Goal: Information Seeking & Learning: Stay updated

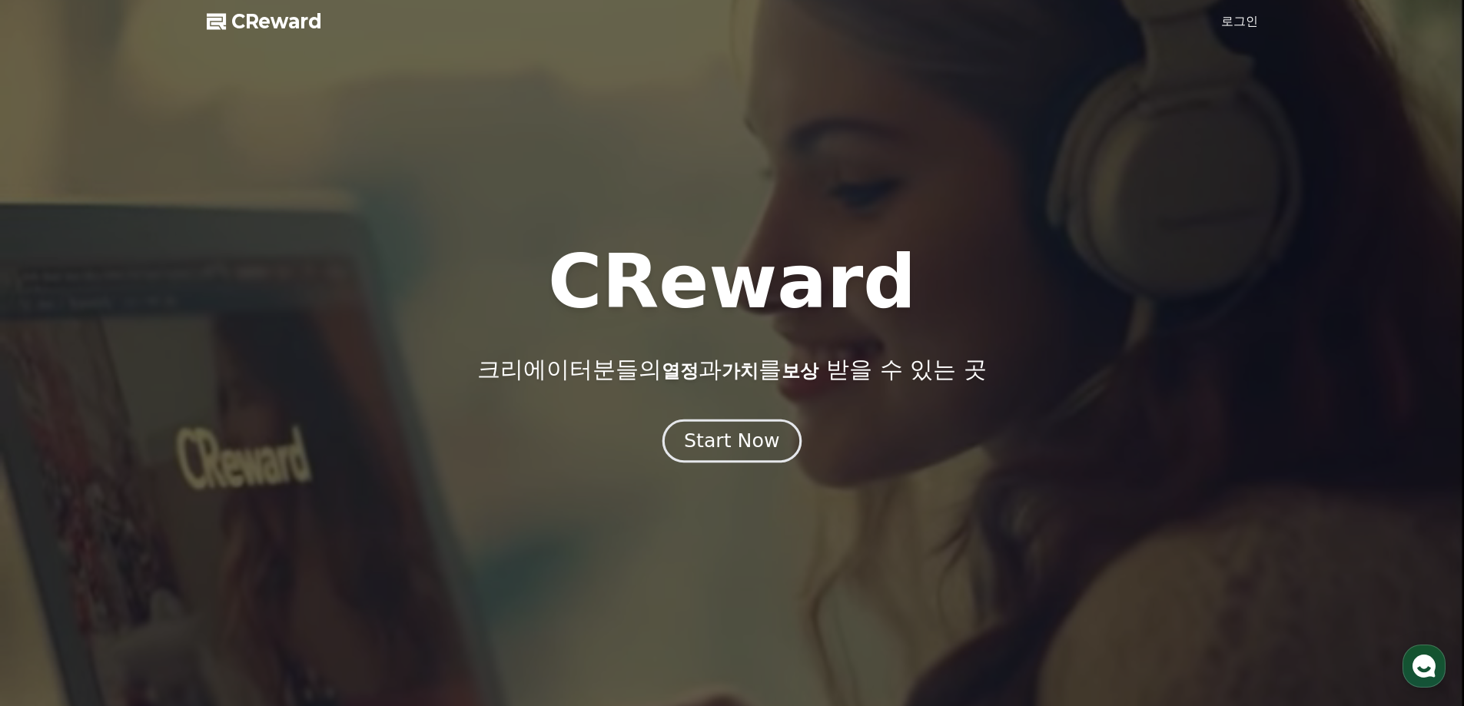
click at [732, 452] on div "Start Now" at bounding box center [731, 441] width 95 height 26
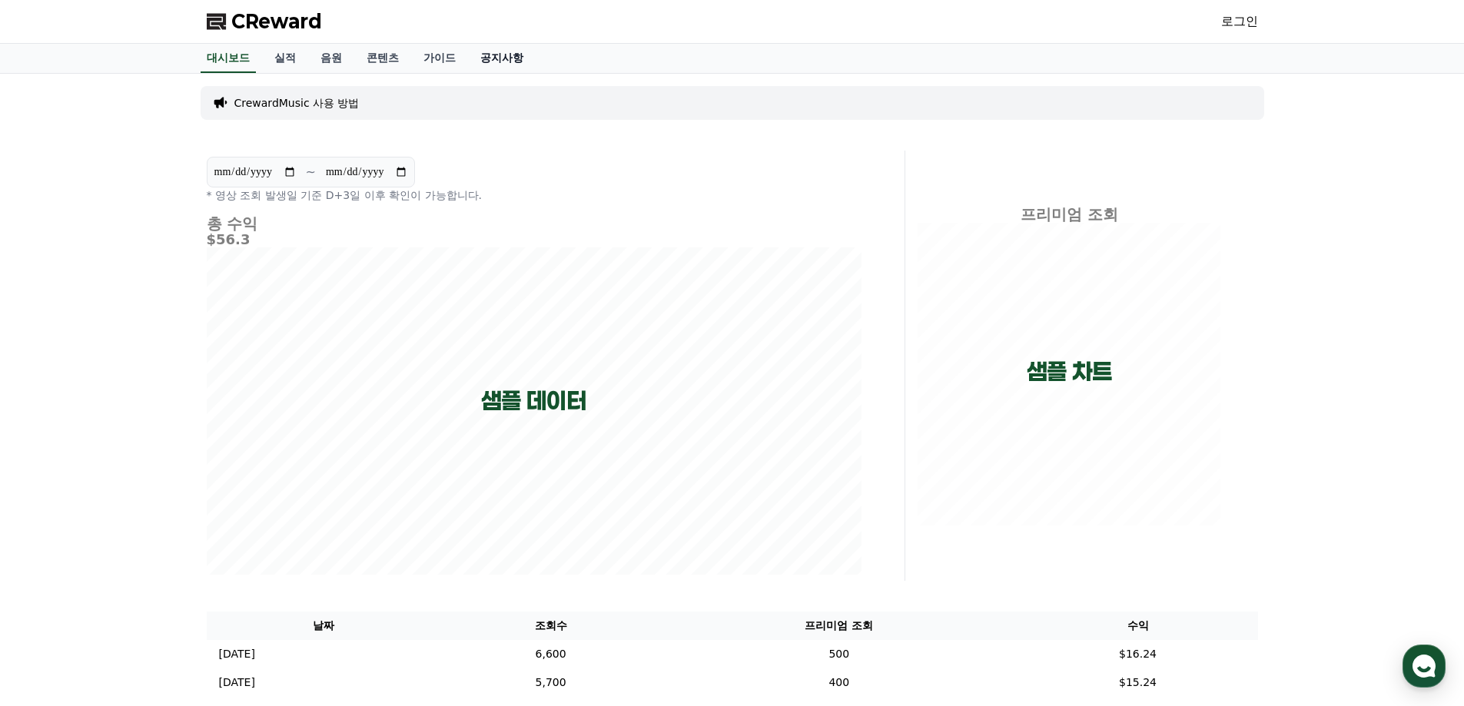
click at [487, 58] on link "공지사항" at bounding box center [502, 58] width 68 height 29
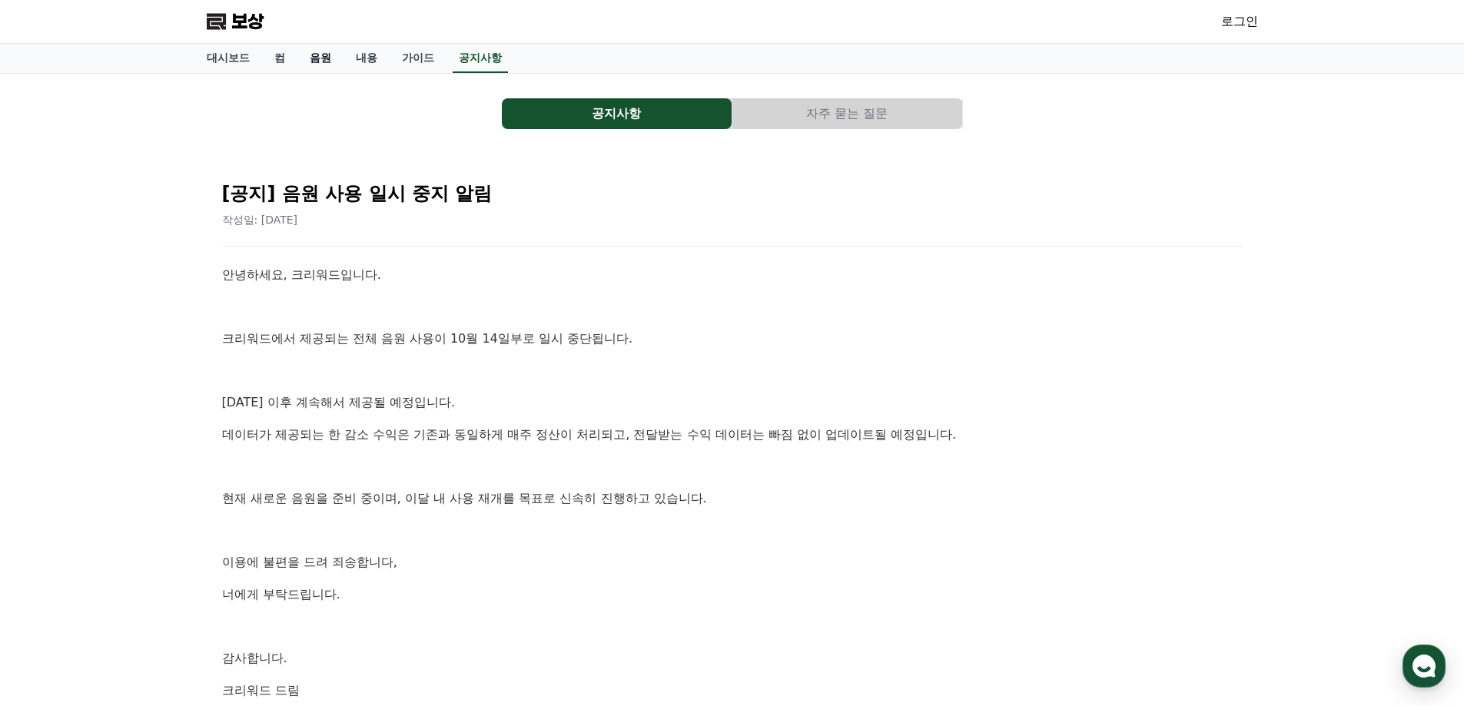
click at [311, 56] on font "음원" at bounding box center [321, 58] width 22 height 12
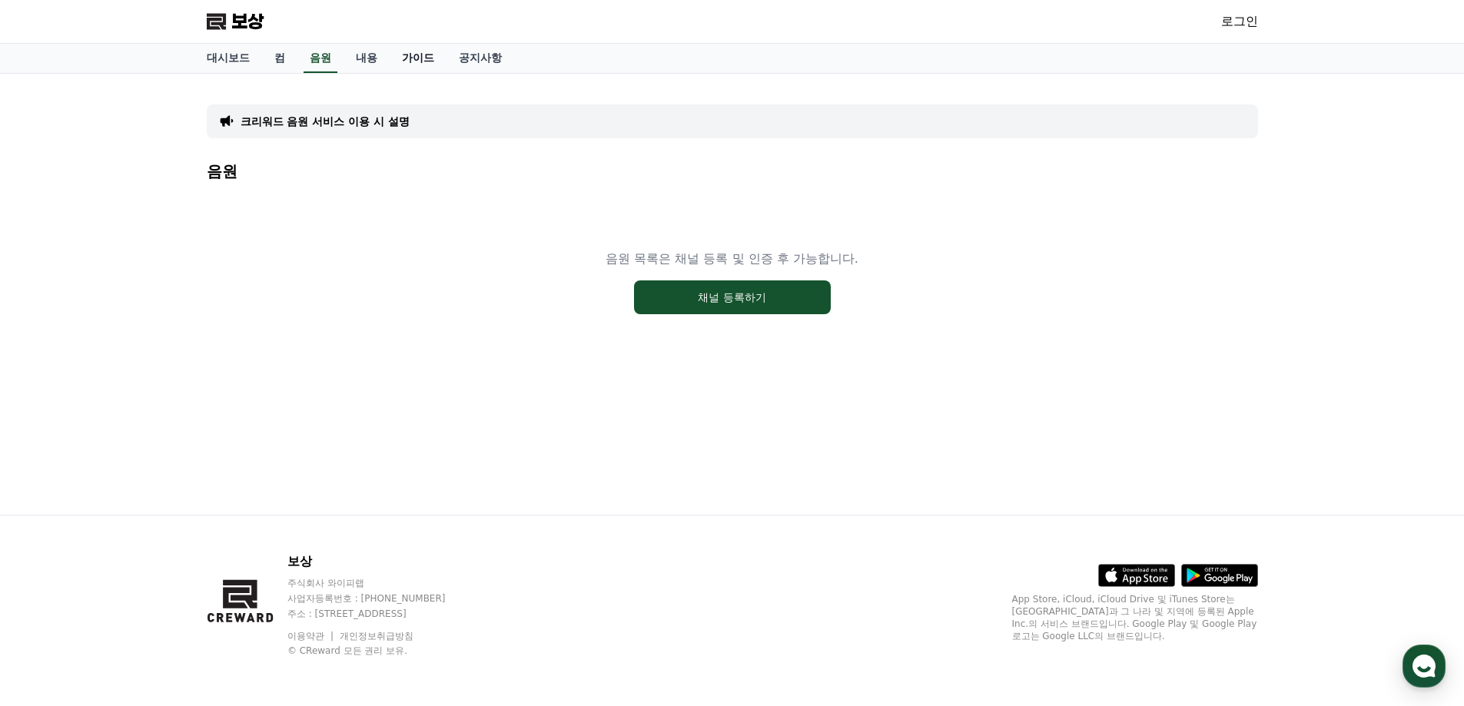
click at [444, 55] on link "가이드" at bounding box center [418, 58] width 57 height 29
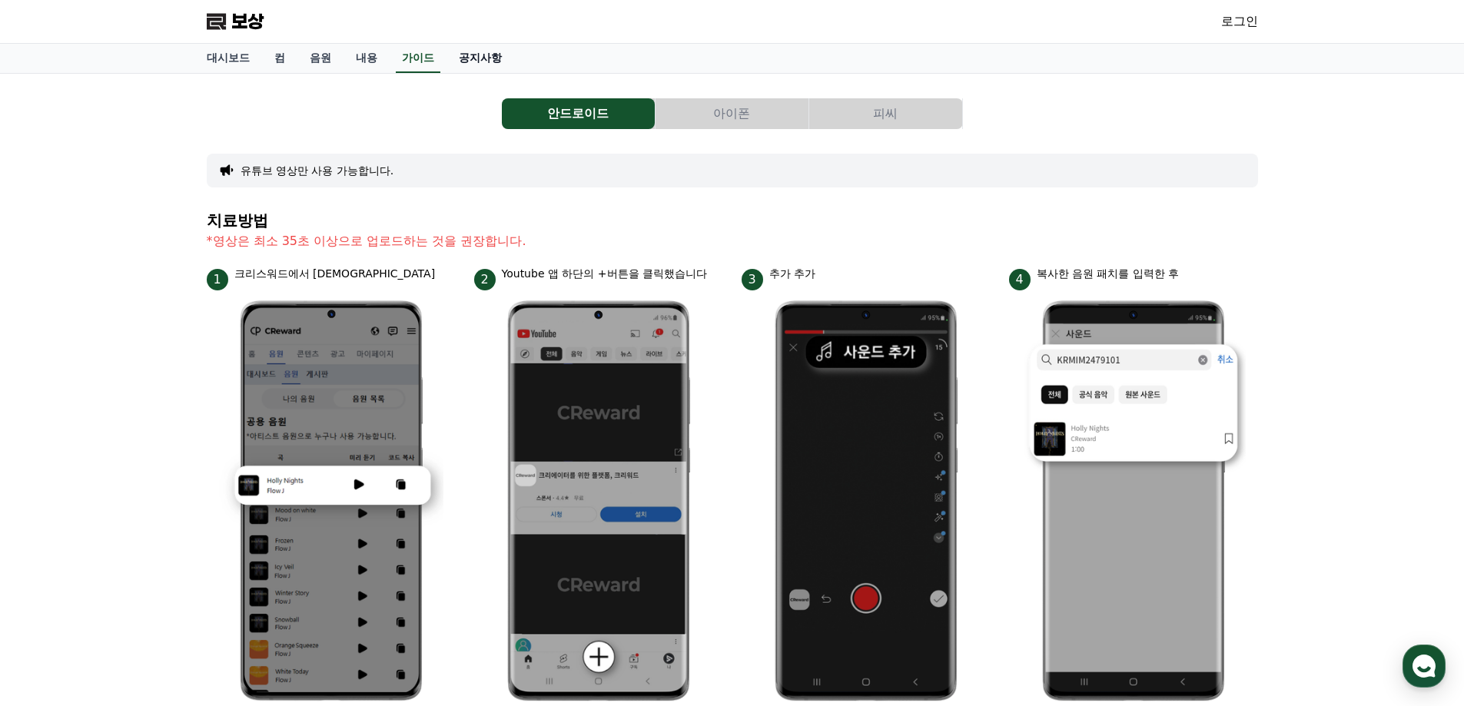
click at [476, 57] on font "공지사항" at bounding box center [480, 58] width 43 height 12
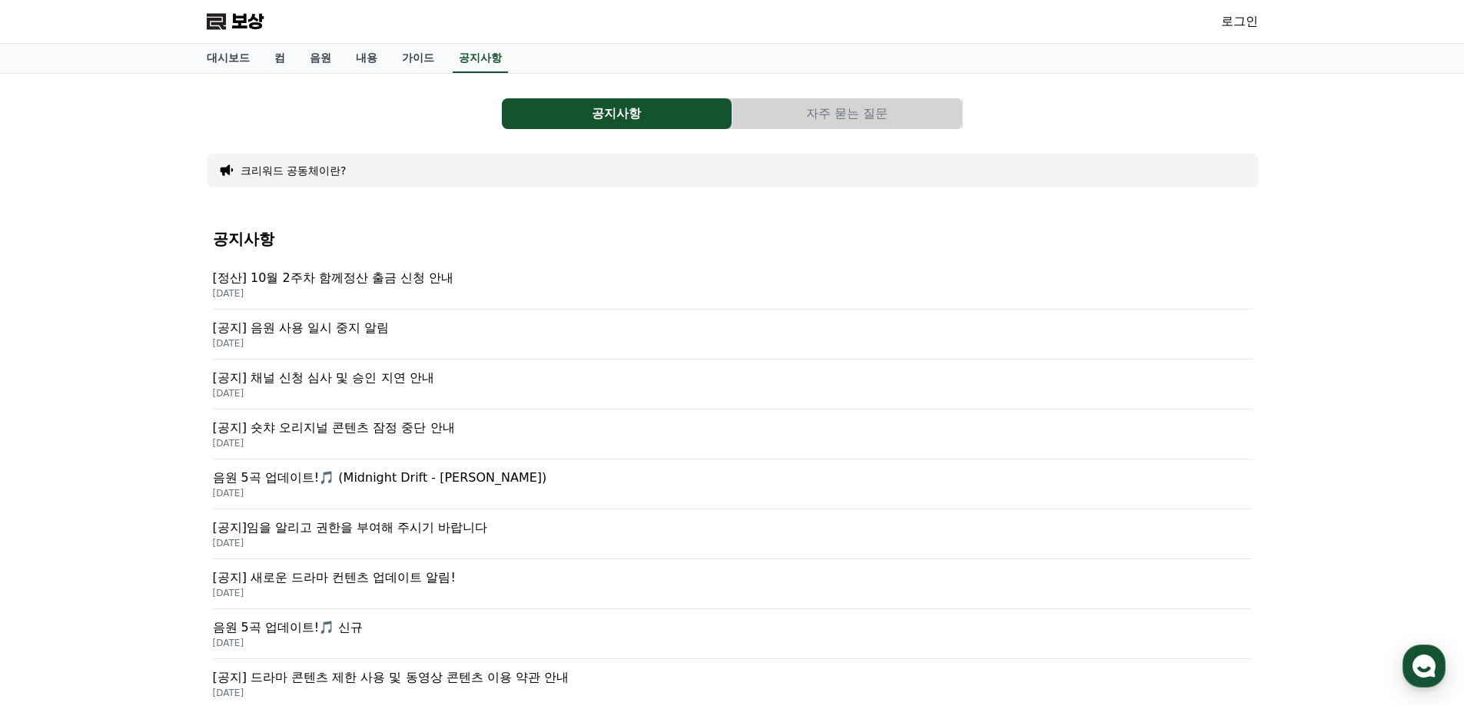
click at [361, 274] on font "[정산] 10월 2주차 함께정산 출금 신청 안내" at bounding box center [333, 278] width 241 height 15
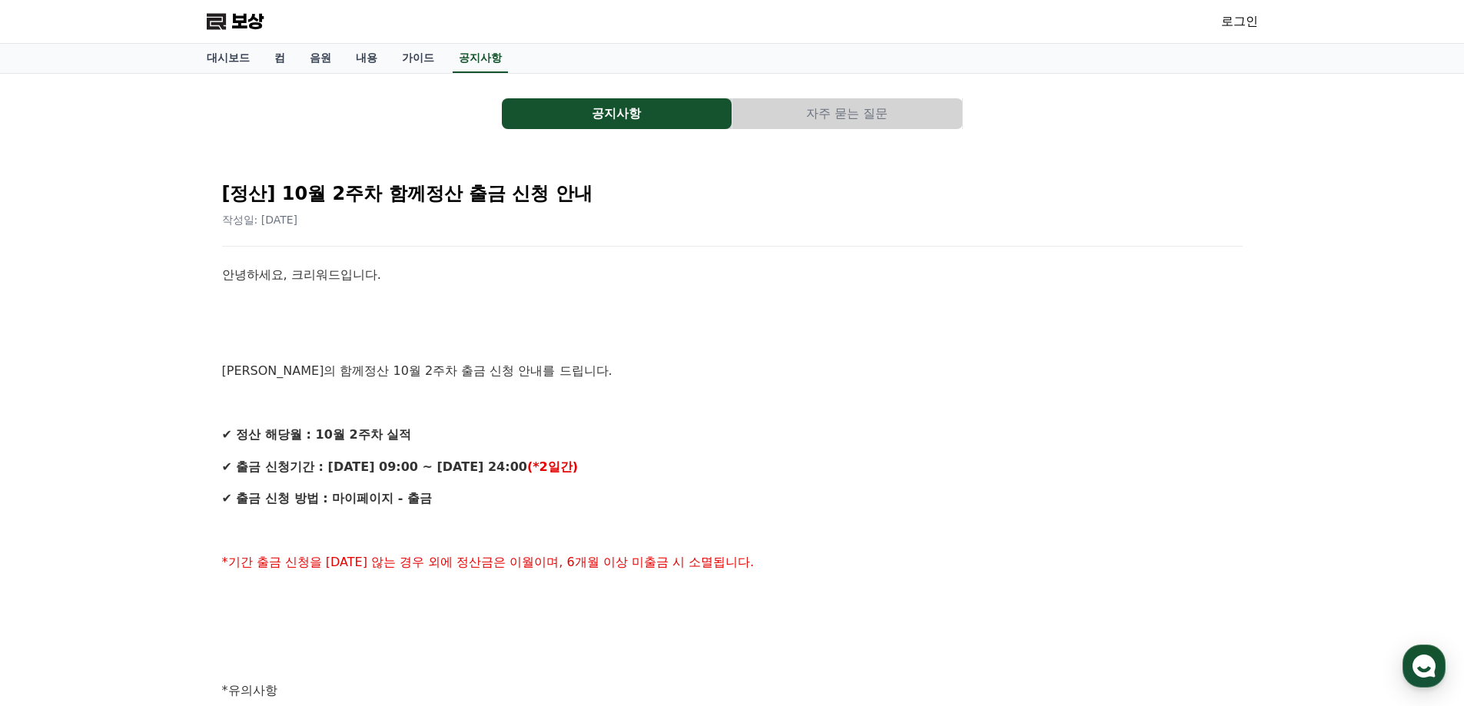
click at [650, 114] on button "공지사항" at bounding box center [617, 113] width 230 height 31
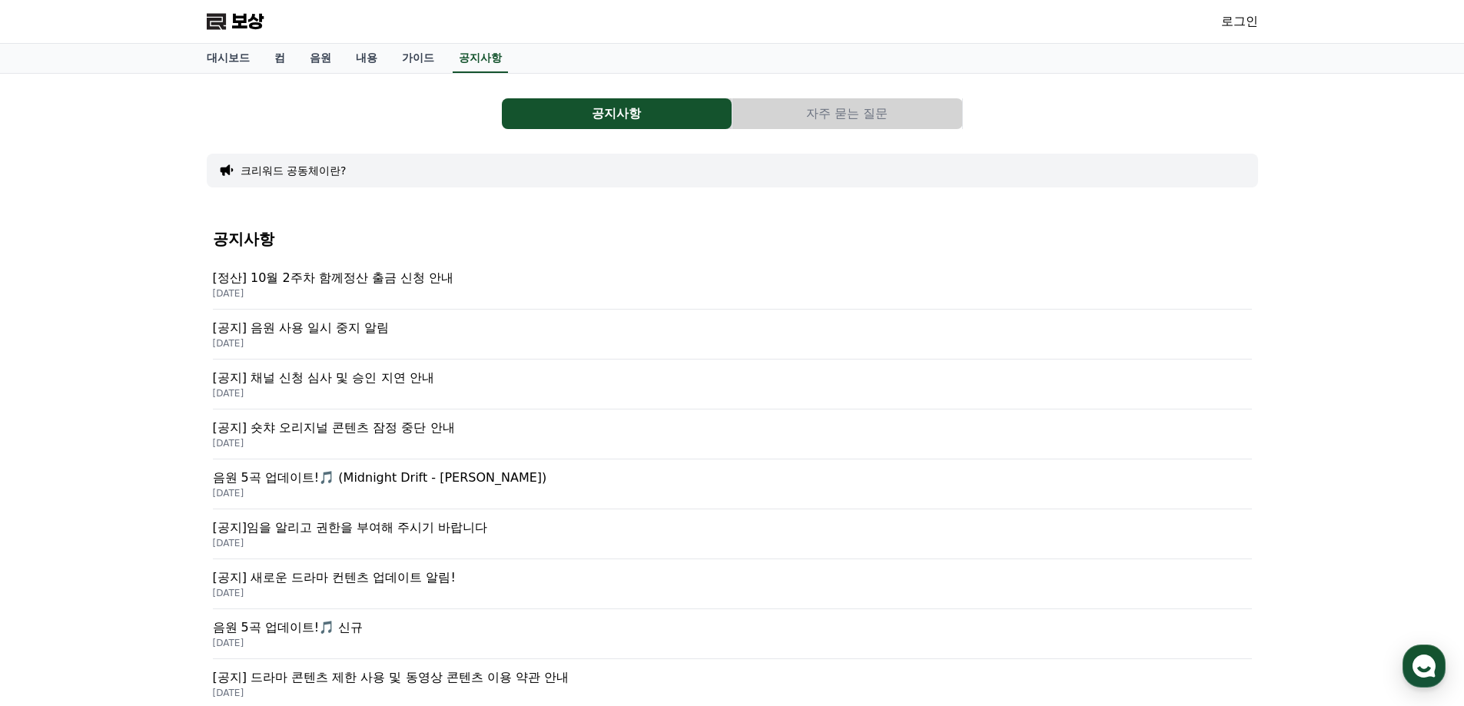
click at [317, 328] on font "[공지] 음원 사용 일시 중지 알림" at bounding box center [301, 328] width 177 height 15
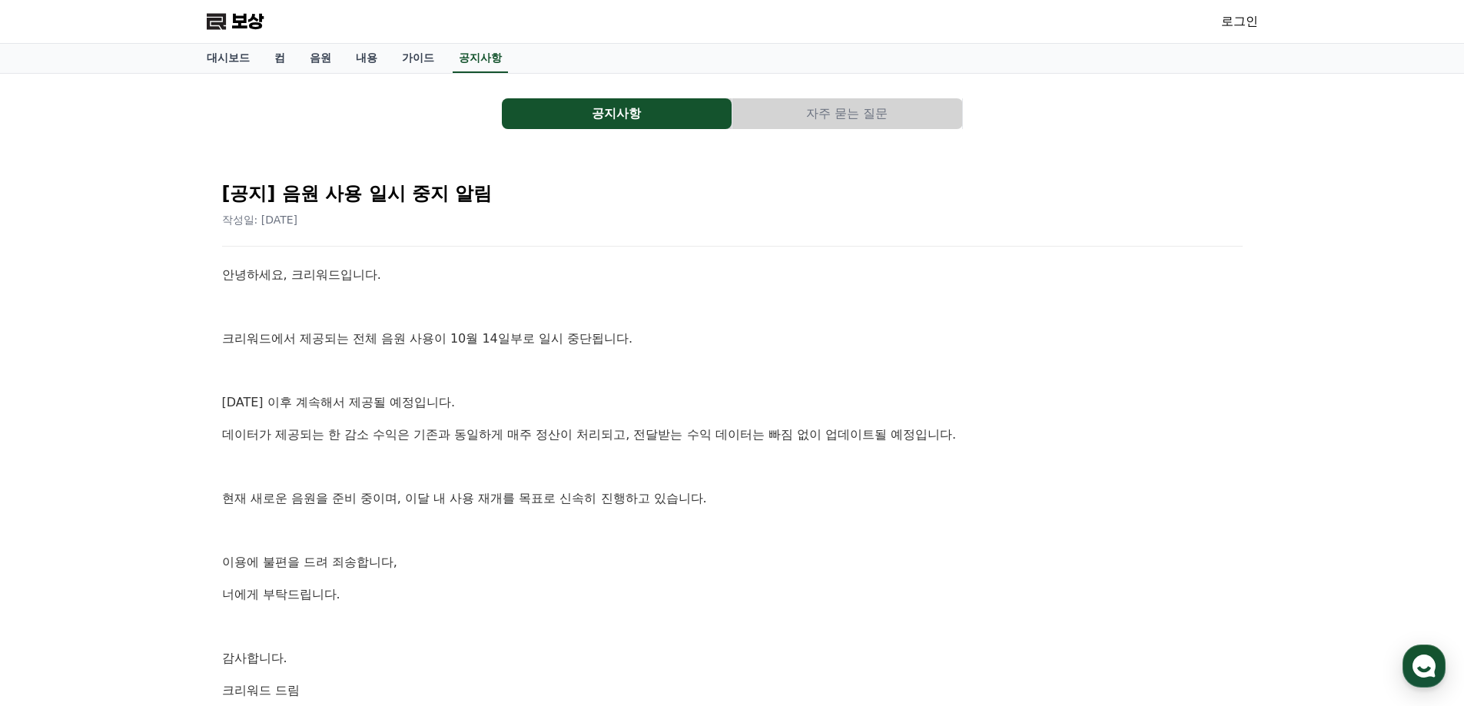
scroll to position [77, 0]
